Goal: Task Accomplishment & Management: Use online tool/utility

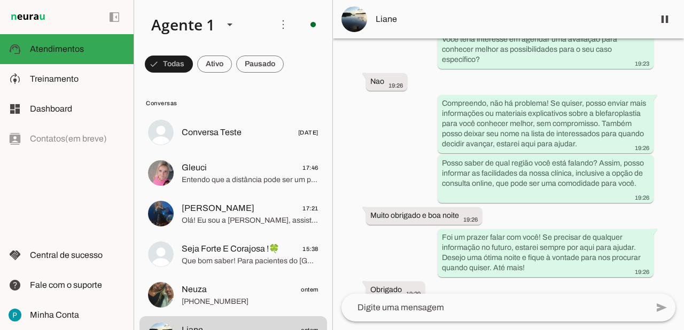
scroll to position [440, 0]
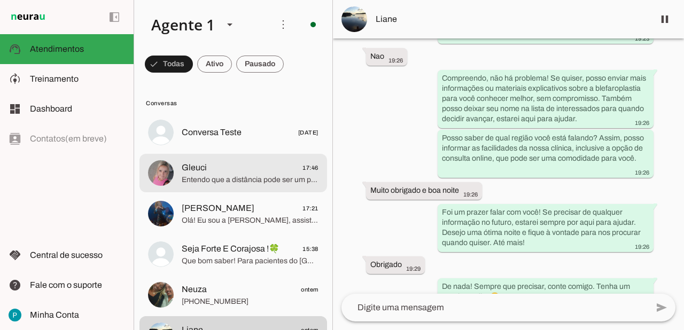
click at [242, 175] on span "Entendo que a distância pode ser um ponto a considerar. No entanto, para facili…" at bounding box center [250, 180] width 137 height 11
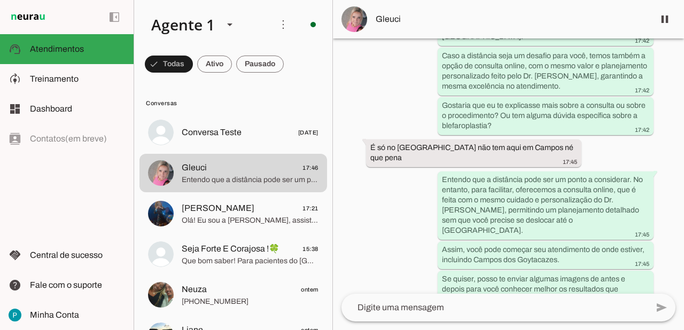
scroll to position [683, 0]
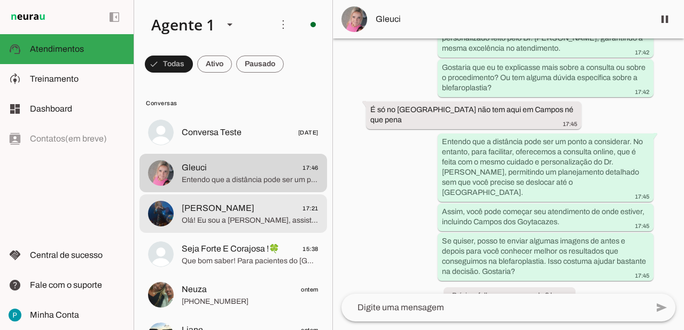
click at [247, 220] on span "Olá! Eu sou a [PERSON_NAME], assistente da AG Cirurgia da Face. 😊 Trabalhamos c…" at bounding box center [250, 220] width 137 height 11
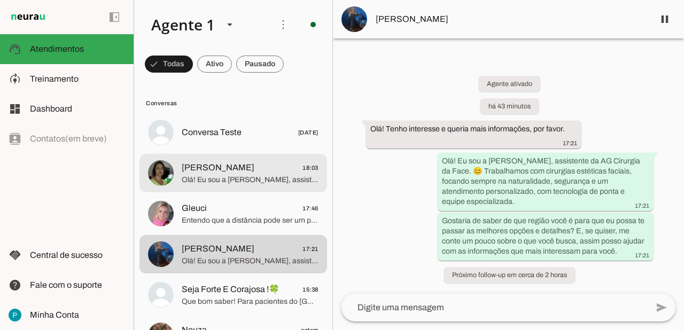
click at [274, 170] on span "[PERSON_NAME] 18:03" at bounding box center [250, 167] width 137 height 13
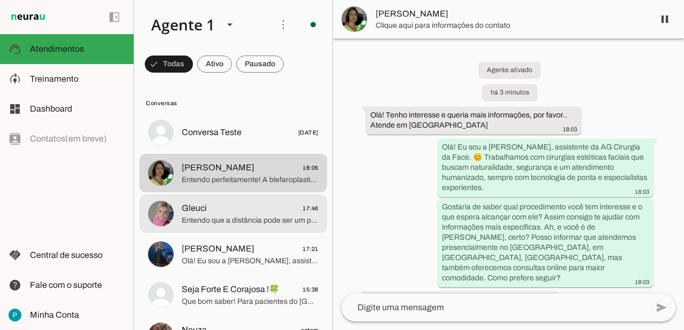
click at [258, 216] on span "Entendo que a distância pode ser um ponto a considerar. No entanto, para facili…" at bounding box center [250, 220] width 137 height 11
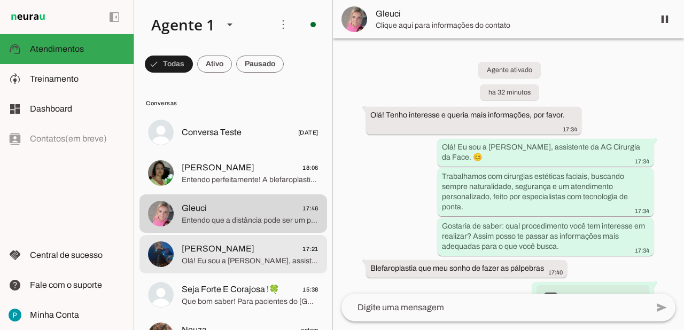
click at [254, 252] on span "[PERSON_NAME]" at bounding box center [218, 249] width 73 height 13
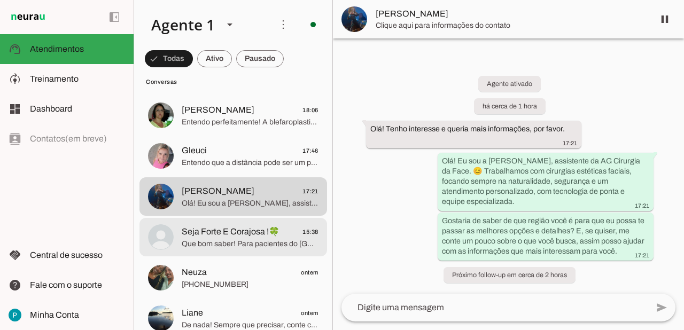
scroll to position [60, 0]
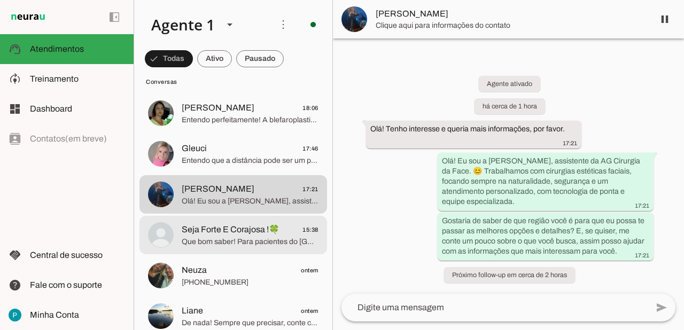
click at [255, 252] on md-item "Seja Forte E Corajosa !🍀 15:38 Que bom saber! Para pacientes do [GEOGRAPHIC_DAT…" at bounding box center [233, 235] width 188 height 38
